Goal: Task Accomplishment & Management: Manage account settings

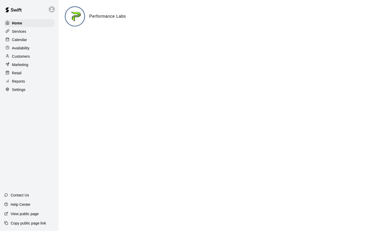
click at [22, 40] on p "Calendar" at bounding box center [19, 39] width 15 height 5
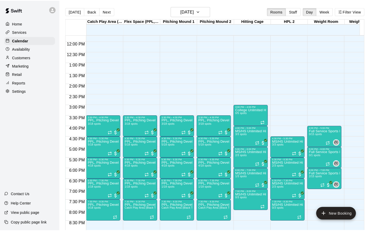
scroll to position [245, 36]
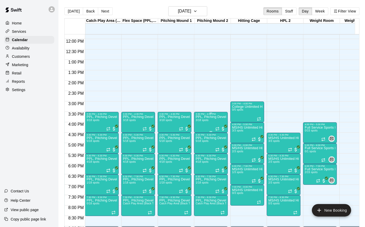
click at [209, 123] on div "PPL, Pitching Development Session 3/18 spots" at bounding box center [211, 228] width 31 height 227
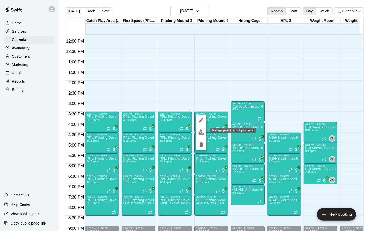
click at [201, 132] on img "edit" at bounding box center [201, 133] width 6 height 6
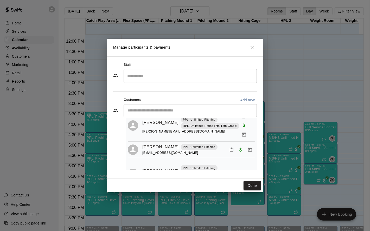
scroll to position [24, 0]
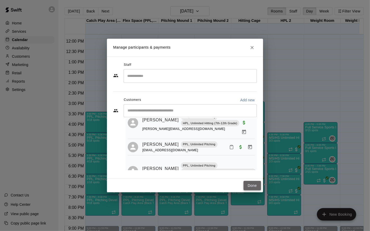
click at [252, 183] on button "Done" at bounding box center [251, 186] width 17 height 10
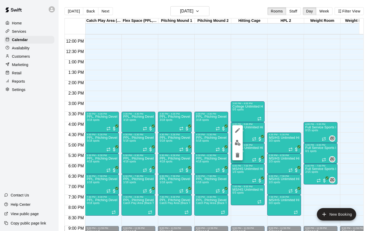
click at [317, 194] on div at bounding box center [185, 115] width 370 height 231
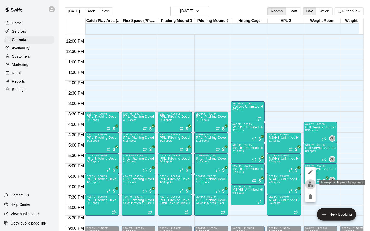
click at [310, 186] on img "edit" at bounding box center [310, 185] width 6 height 6
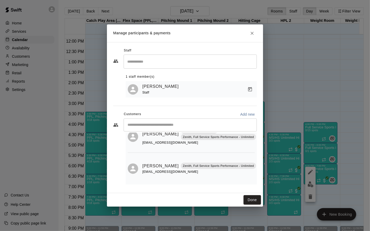
scroll to position [26, 0]
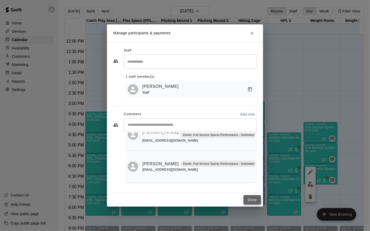
click at [248, 196] on button "Done" at bounding box center [251, 200] width 17 height 10
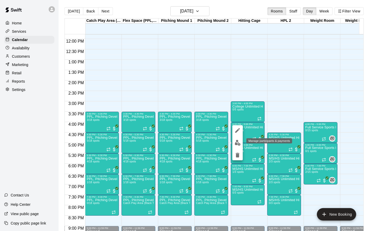
click at [238, 143] on img "edit" at bounding box center [238, 143] width 6 height 6
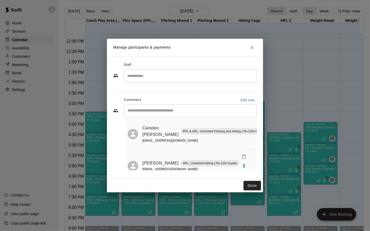
scroll to position [0, 0]
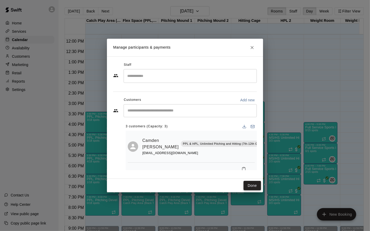
click at [255, 185] on button "Done" at bounding box center [251, 186] width 17 height 10
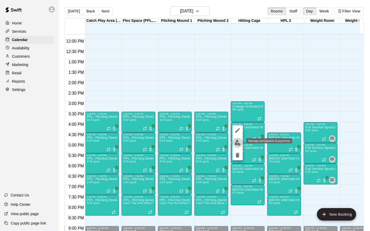
click at [237, 142] on img "edit" at bounding box center [238, 143] width 6 height 6
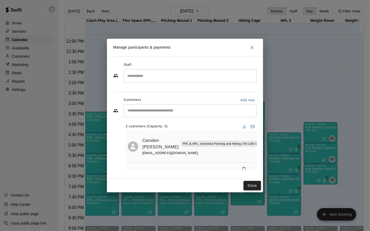
click at [251, 184] on button "Done" at bounding box center [251, 186] width 17 height 10
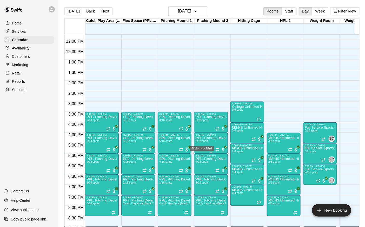
click at [202, 141] on span "5/18 spots" at bounding box center [202, 140] width 13 height 3
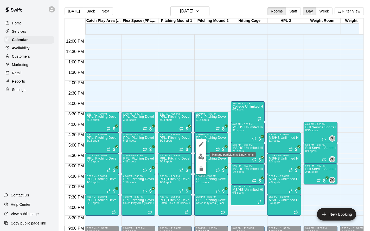
click at [200, 157] on img "edit" at bounding box center [201, 157] width 6 height 6
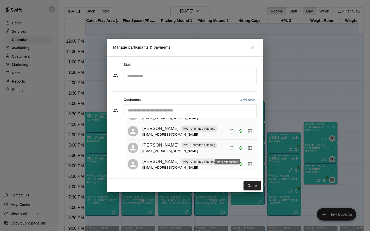
scroll to position [61, 0]
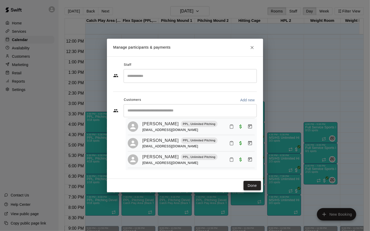
click at [250, 186] on button "Done" at bounding box center [251, 186] width 17 height 10
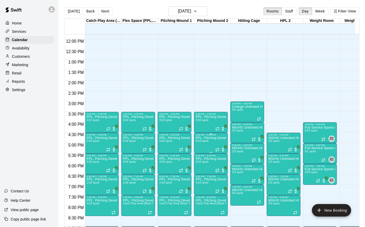
click at [207, 138] on p "PPL, Pitching Development Session" at bounding box center [211, 138] width 31 height 0
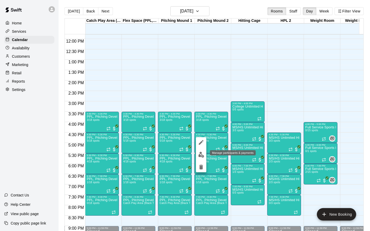
click at [202, 155] on img "edit" at bounding box center [201, 155] width 6 height 6
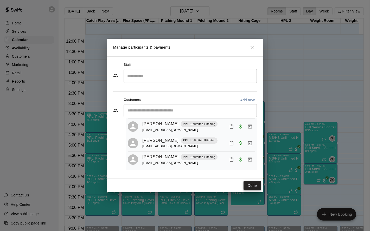
click at [248, 185] on button "Done" at bounding box center [251, 186] width 17 height 10
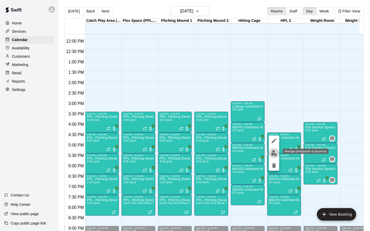
click at [274, 150] on img "edit" at bounding box center [274, 153] width 6 height 6
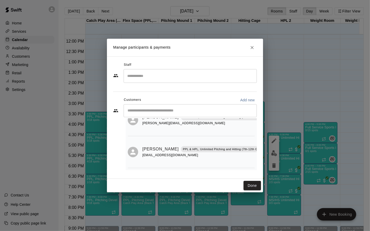
scroll to position [62, 0]
click at [254, 186] on button "Done" at bounding box center [251, 186] width 17 height 10
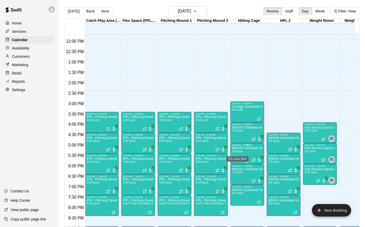
click at [242, 151] on span "2/3 spots" at bounding box center [237, 151] width 11 height 3
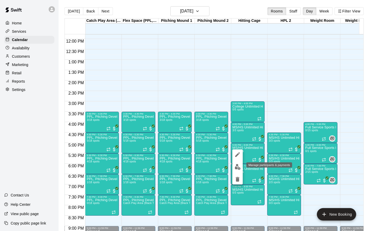
click at [236, 166] on img "edit" at bounding box center [238, 167] width 6 height 6
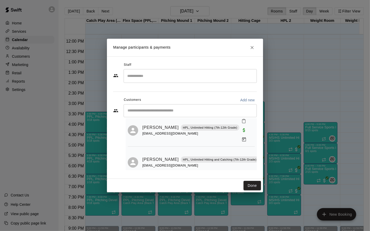
scroll to position [17, 0]
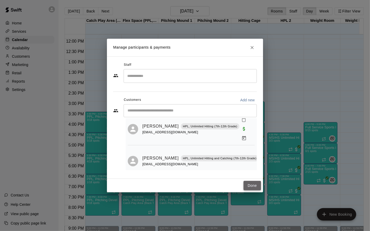
click at [254, 186] on button "Done" at bounding box center [251, 186] width 17 height 10
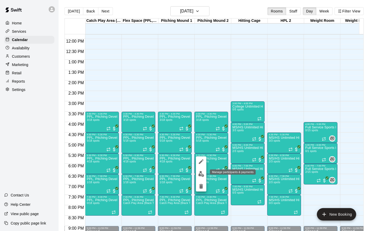
click at [202, 174] on img "edit" at bounding box center [201, 174] width 6 height 6
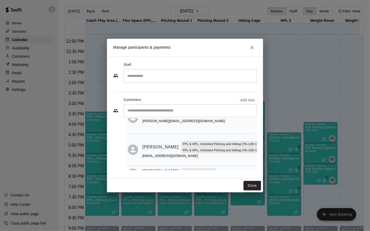
scroll to position [64, 0]
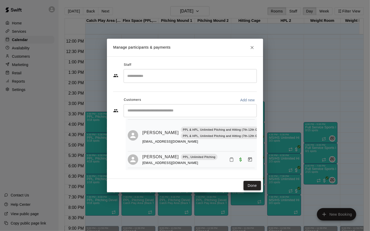
click at [252, 184] on button "Done" at bounding box center [251, 186] width 17 height 10
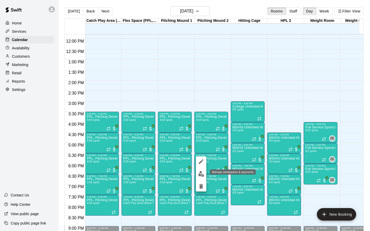
click at [202, 174] on img "edit" at bounding box center [201, 174] width 6 height 6
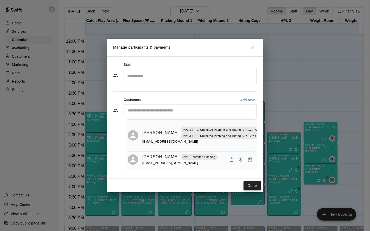
click at [255, 189] on button "Done" at bounding box center [251, 186] width 17 height 10
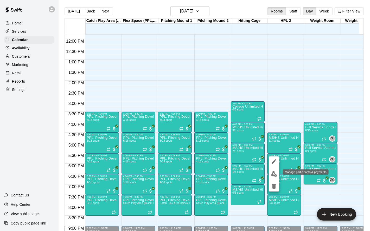
click at [272, 173] on img "edit" at bounding box center [274, 174] width 6 height 6
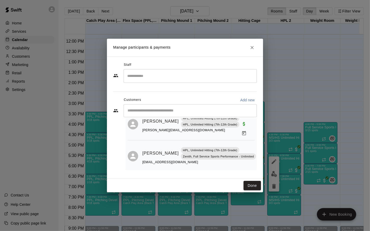
scroll to position [26, 0]
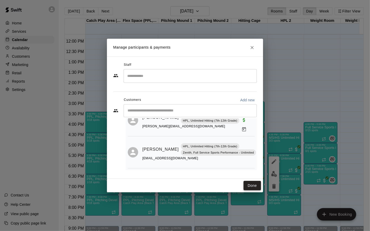
click at [257, 187] on button "Done" at bounding box center [251, 186] width 17 height 10
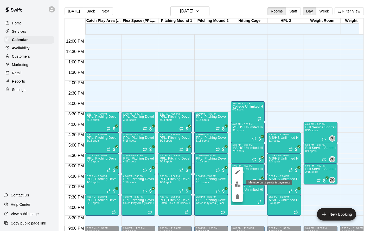
click at [237, 184] on img "edit" at bounding box center [238, 185] width 6 height 6
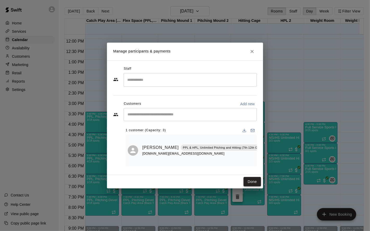
click at [252, 182] on button "Done" at bounding box center [251, 182] width 17 height 10
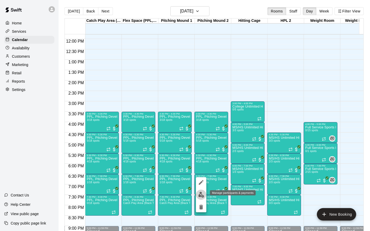
click at [201, 198] on button "edit" at bounding box center [201, 195] width 10 height 10
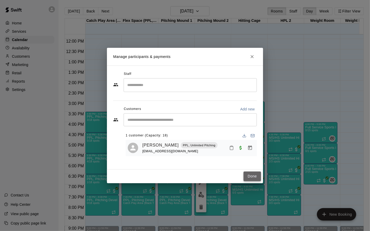
click at [249, 175] on button "Done" at bounding box center [251, 177] width 17 height 10
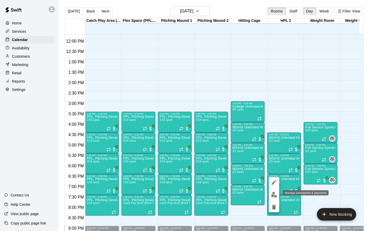
click at [273, 197] on img "edit" at bounding box center [274, 195] width 6 height 6
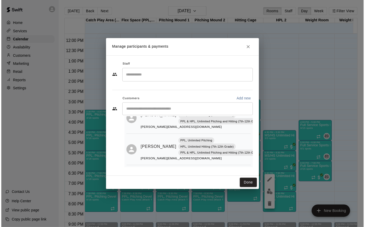
scroll to position [30, 0]
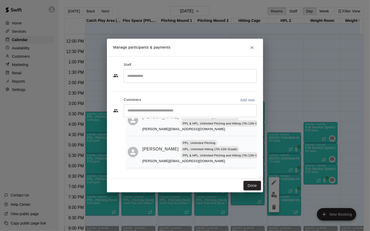
click at [252, 190] on button "Done" at bounding box center [251, 186] width 17 height 10
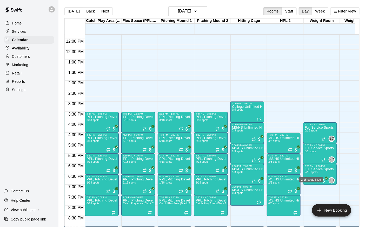
click at [309, 175] on div "2/15 spots filled" at bounding box center [311, 177] width 25 height 9
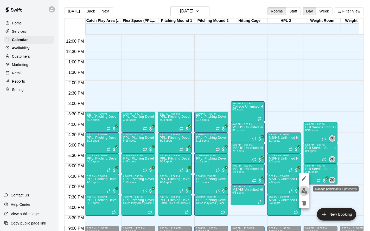
click at [305, 194] on img "edit" at bounding box center [304, 191] width 6 height 6
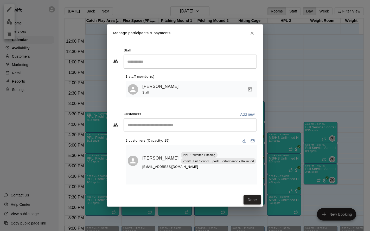
click at [255, 198] on button "Done" at bounding box center [251, 200] width 17 height 10
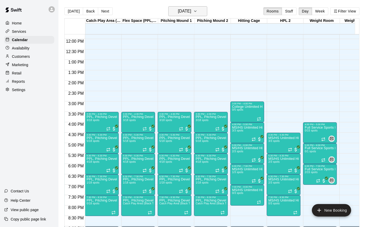
click at [191, 12] on h6 "[DATE]" at bounding box center [184, 11] width 13 height 7
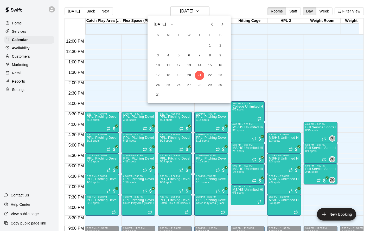
click at [224, 21] on icon "Next month" at bounding box center [222, 24] width 6 height 6
click at [168, 44] on button "1" at bounding box center [168, 45] width 9 height 9
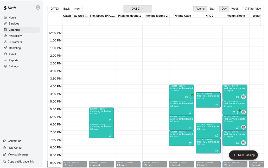
scroll to position [254, 36]
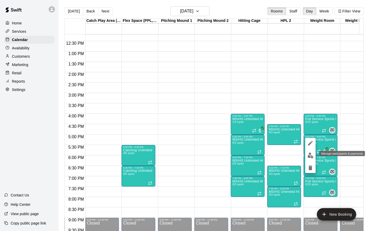
click at [310, 155] on img "edit" at bounding box center [310, 156] width 6 height 6
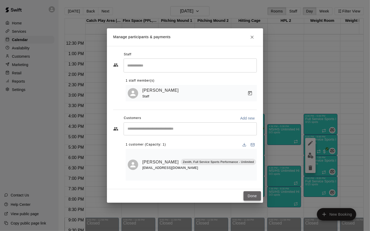
click at [249, 191] on button "Done" at bounding box center [251, 196] width 17 height 10
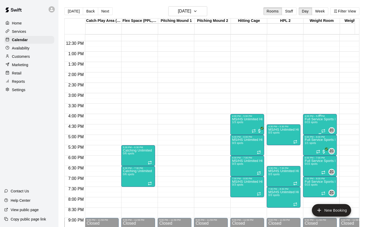
click at [314, 128] on div "Full Service Sports Performance 0/15 spots" at bounding box center [320, 230] width 31 height 227
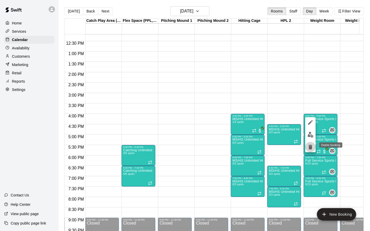
click at [312, 146] on icon "delete" at bounding box center [311, 147] width 4 height 5
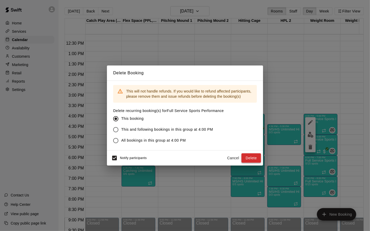
click at [249, 159] on button "Delete" at bounding box center [251, 158] width 20 height 10
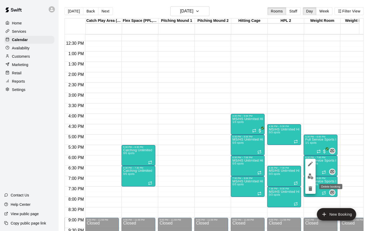
click at [309, 190] on icon "delete" at bounding box center [310, 189] width 6 height 6
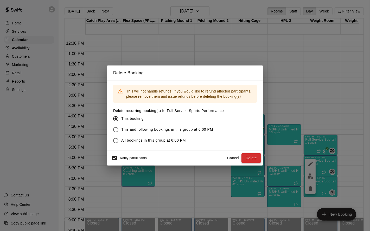
click at [255, 160] on button "Delete" at bounding box center [251, 158] width 20 height 10
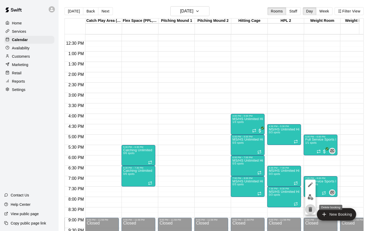
click at [309, 208] on icon "delete" at bounding box center [311, 209] width 4 height 5
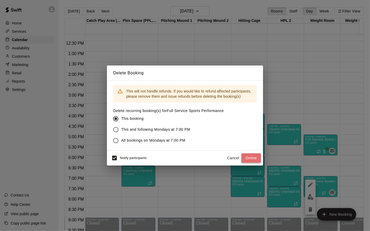
click at [254, 160] on button "Delete" at bounding box center [251, 158] width 20 height 10
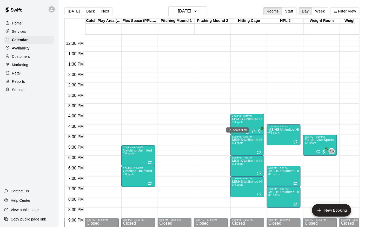
click at [240, 122] on span "1/3 spots" at bounding box center [237, 122] width 11 height 3
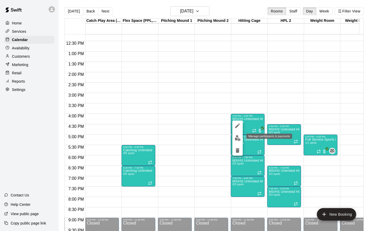
click at [239, 138] on img "edit" at bounding box center [238, 138] width 6 height 6
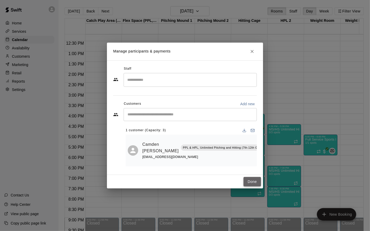
click at [249, 177] on button "Done" at bounding box center [251, 182] width 17 height 10
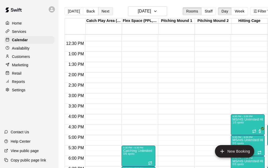
click at [105, 10] on button "Next" at bounding box center [105, 11] width 15 height 8
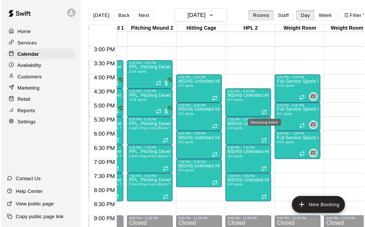
scroll to position [313, 138]
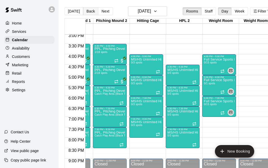
click at [87, 10] on button "Back" at bounding box center [90, 11] width 15 height 8
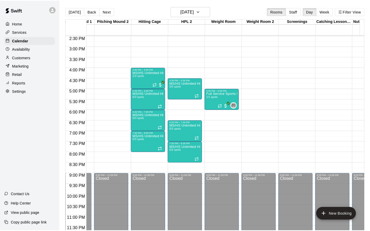
scroll to position [301, 138]
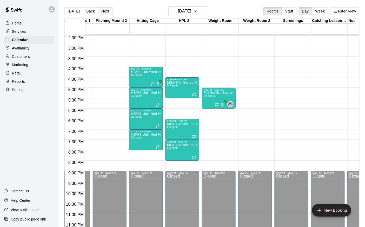
click at [100, 11] on button "Next" at bounding box center [105, 11] width 15 height 8
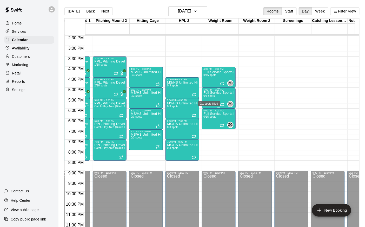
click at [209, 96] on span "0/1 spots" at bounding box center [209, 95] width 11 height 3
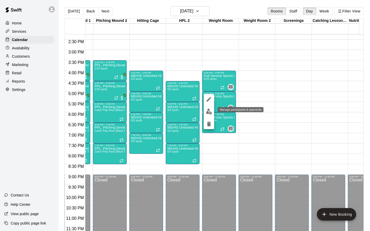
click at [210, 114] on img "edit" at bounding box center [209, 112] width 6 height 6
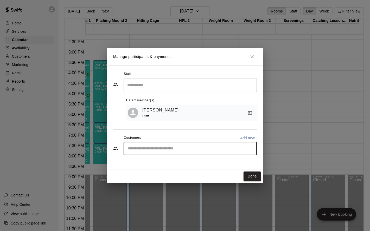
click at [156, 146] on input "Start typing to search customers..." at bounding box center [190, 148] width 128 height 5
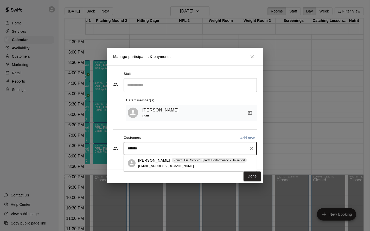
type input "********"
click at [145, 166] on span "[EMAIL_ADDRESS][DOMAIN_NAME]" at bounding box center [166, 166] width 56 height 4
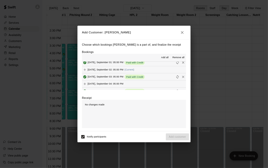
scroll to position [172, 0]
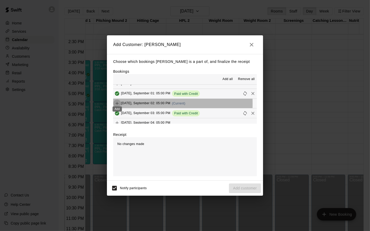
click at [117, 101] on icon "Add" at bounding box center [116, 103] width 5 height 5
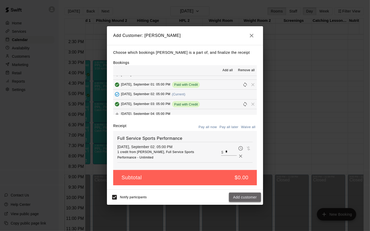
click at [245, 200] on button "Add customer" at bounding box center [245, 198] width 32 height 10
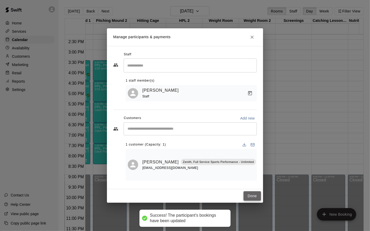
click at [255, 192] on button "Done" at bounding box center [251, 196] width 17 height 10
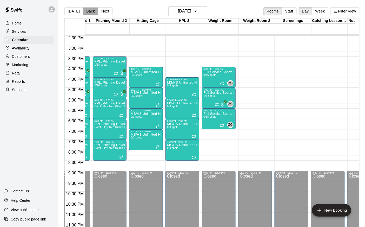
click at [88, 12] on button "Back" at bounding box center [90, 11] width 15 height 8
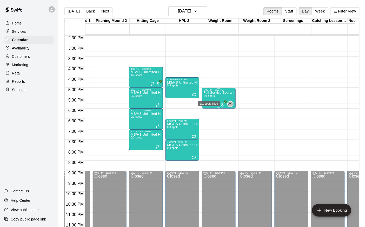
click at [207, 98] on div "1/1 spots filled" at bounding box center [208, 101] width 23 height 9
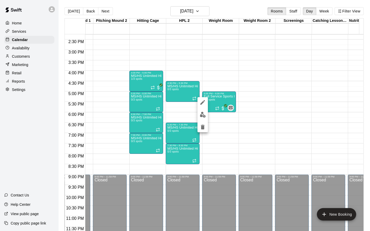
drag, startPoint x: 228, startPoint y: 84, endPoint x: 232, endPoint y: 84, distance: 4.2
click at [232, 84] on div at bounding box center [185, 115] width 370 height 231
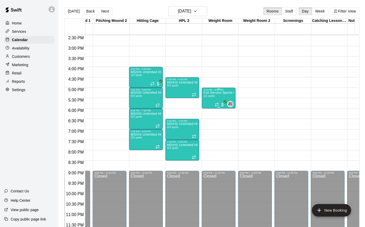
click at [221, 98] on div "Full Service Sports Performance 1/1 spots" at bounding box center [219, 204] width 31 height 227
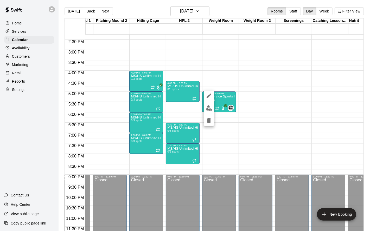
click at [209, 118] on icon "delete" at bounding box center [209, 121] width 6 height 6
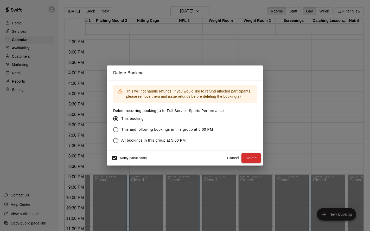
click at [254, 158] on button "Delete" at bounding box center [251, 158] width 20 height 10
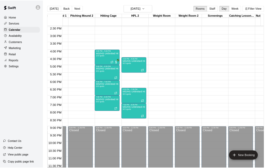
scroll to position [313, 138]
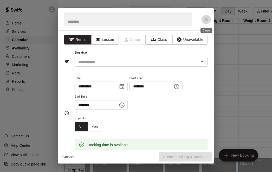
click at [206, 22] on button "Close" at bounding box center [206, 19] width 9 height 9
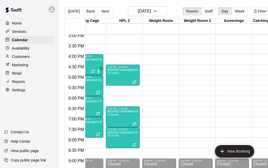
scroll to position [0, 207]
